Goal: Browse casually: Explore the website without a specific task or goal

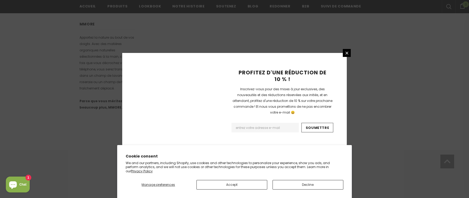
scroll to position [358, 0]
